Goal: Task Accomplishment & Management: Manage account settings

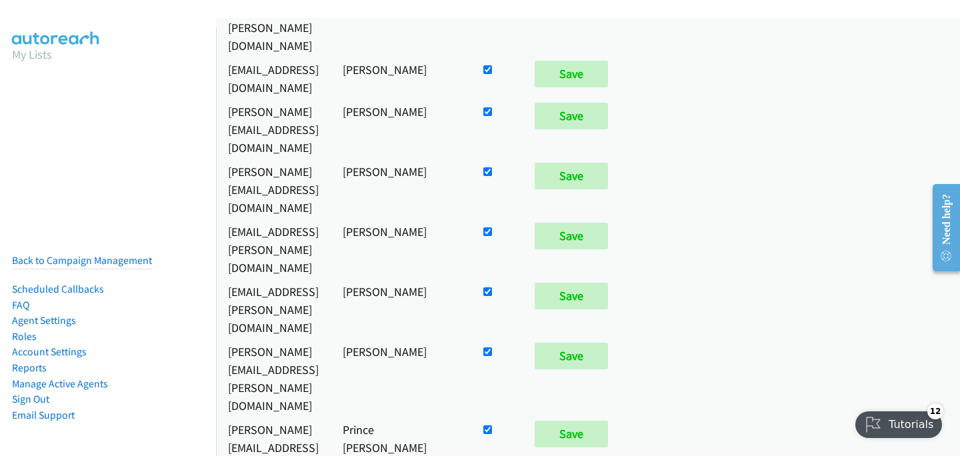
scroll to position [977, 0]
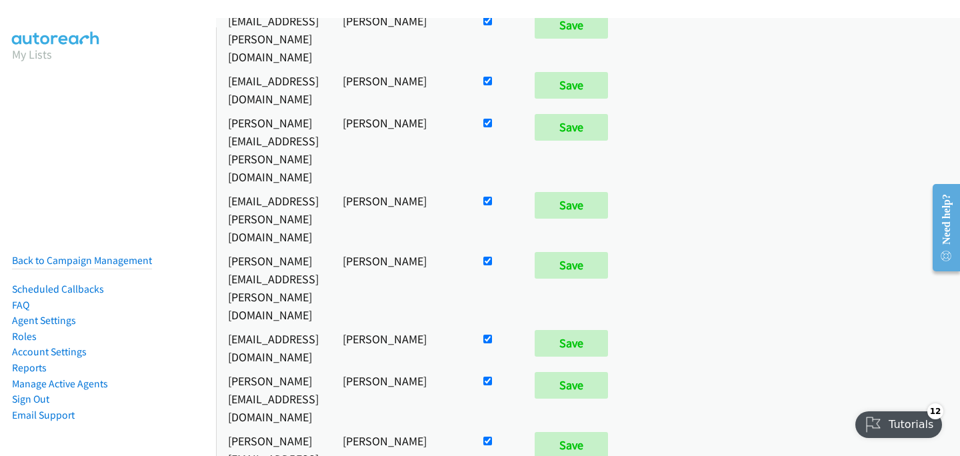
checkbox input "false"
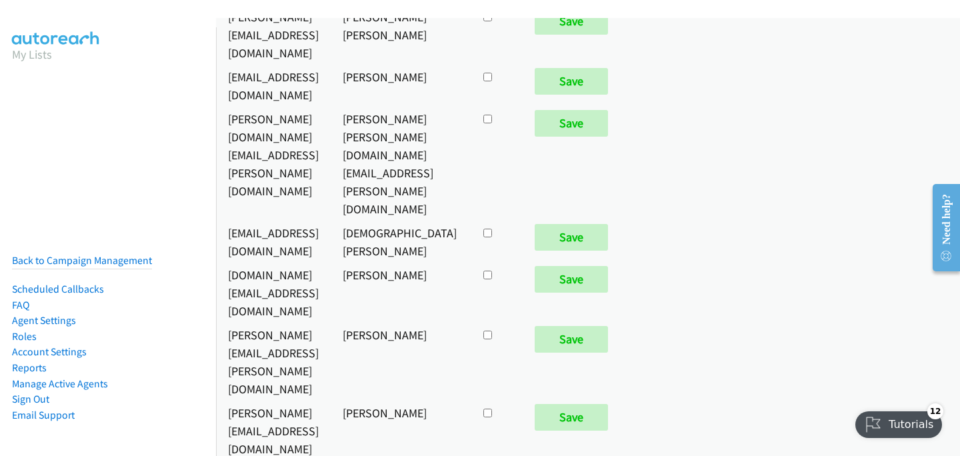
scroll to position [6897, 0]
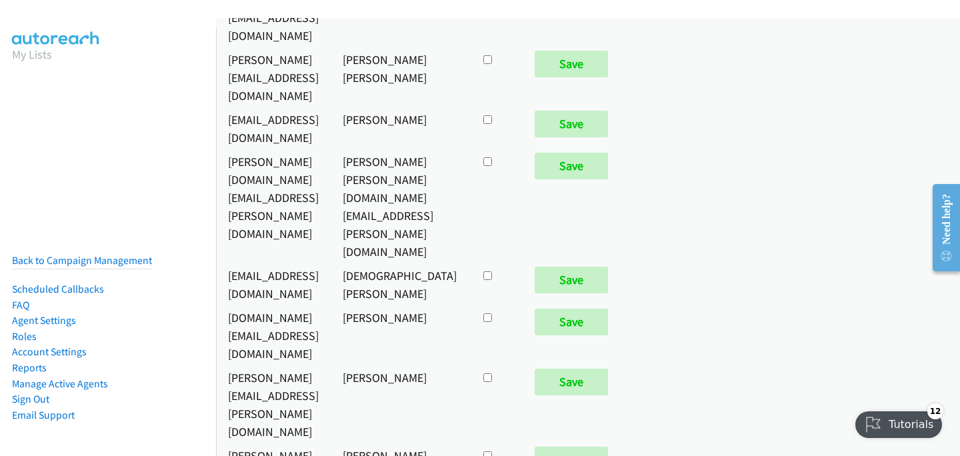
checkbox input "true"
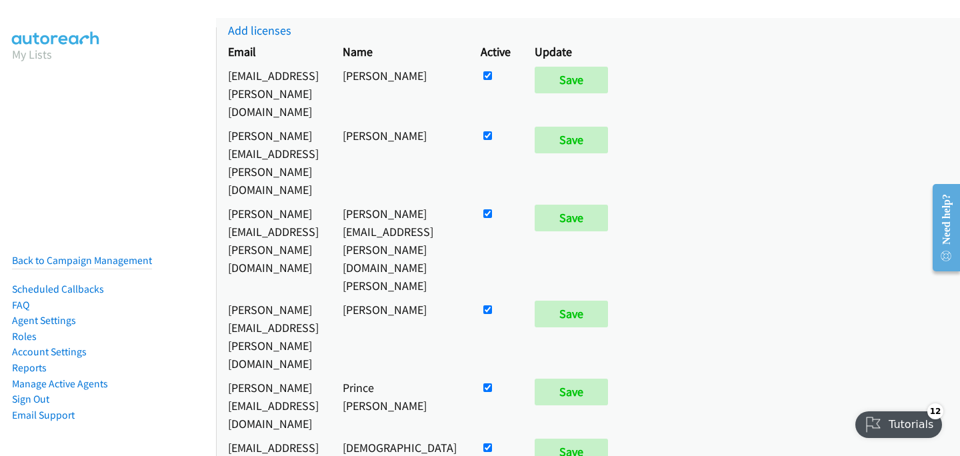
scroll to position [117, 0]
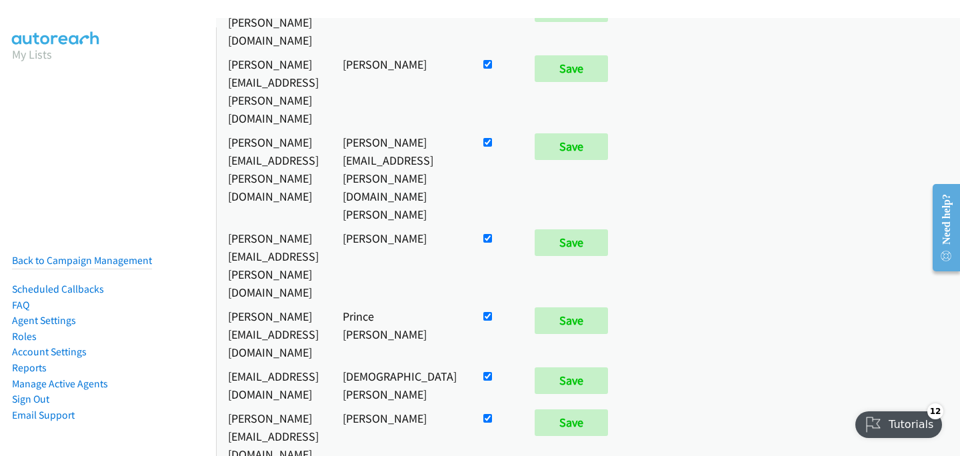
click at [492, 372] on input "checkbox" at bounding box center [487, 376] width 9 height 9
checkbox input "false"
click at [608, 367] on input "Save" at bounding box center [571, 380] width 73 height 27
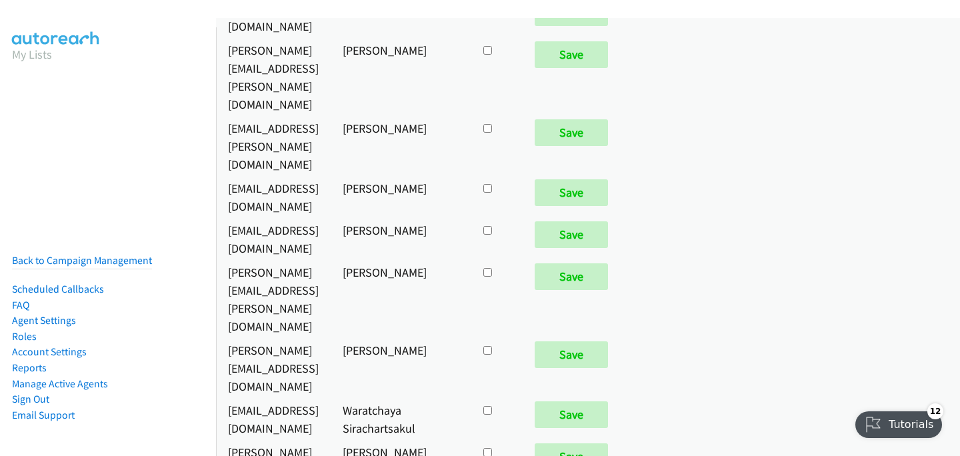
scroll to position [7423, 0]
checkbox input "true"
